Goal: Download file/media

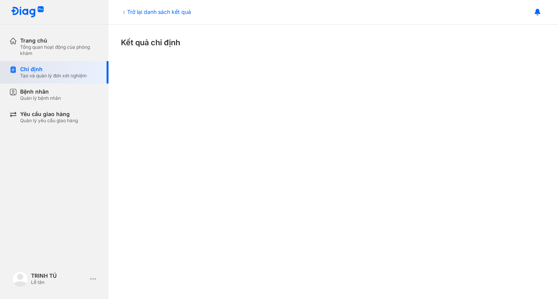
click at [63, 76] on div "Tạo và quản lý đơn xét nghiệm" at bounding box center [53, 76] width 67 height 6
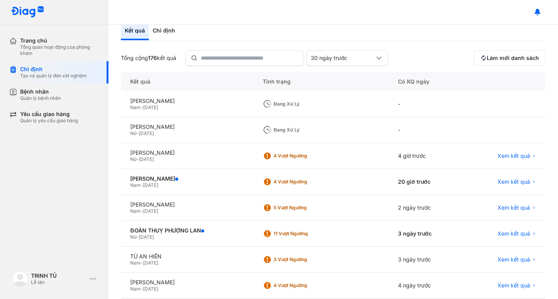
scroll to position [77, 0]
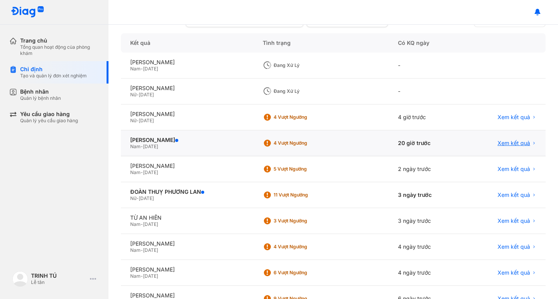
click at [501, 146] on span "Xem kết quả" at bounding box center [513, 143] width 33 height 7
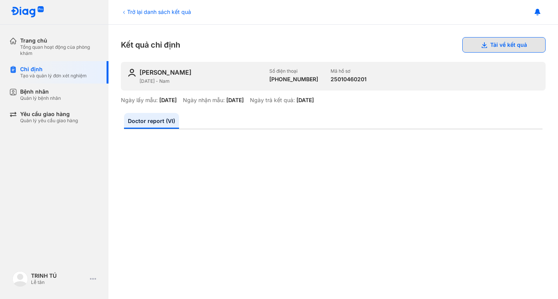
click at [473, 45] on button "Tải về kết quả" at bounding box center [503, 44] width 83 height 15
